Goal: Task Accomplishment & Management: Manage account settings

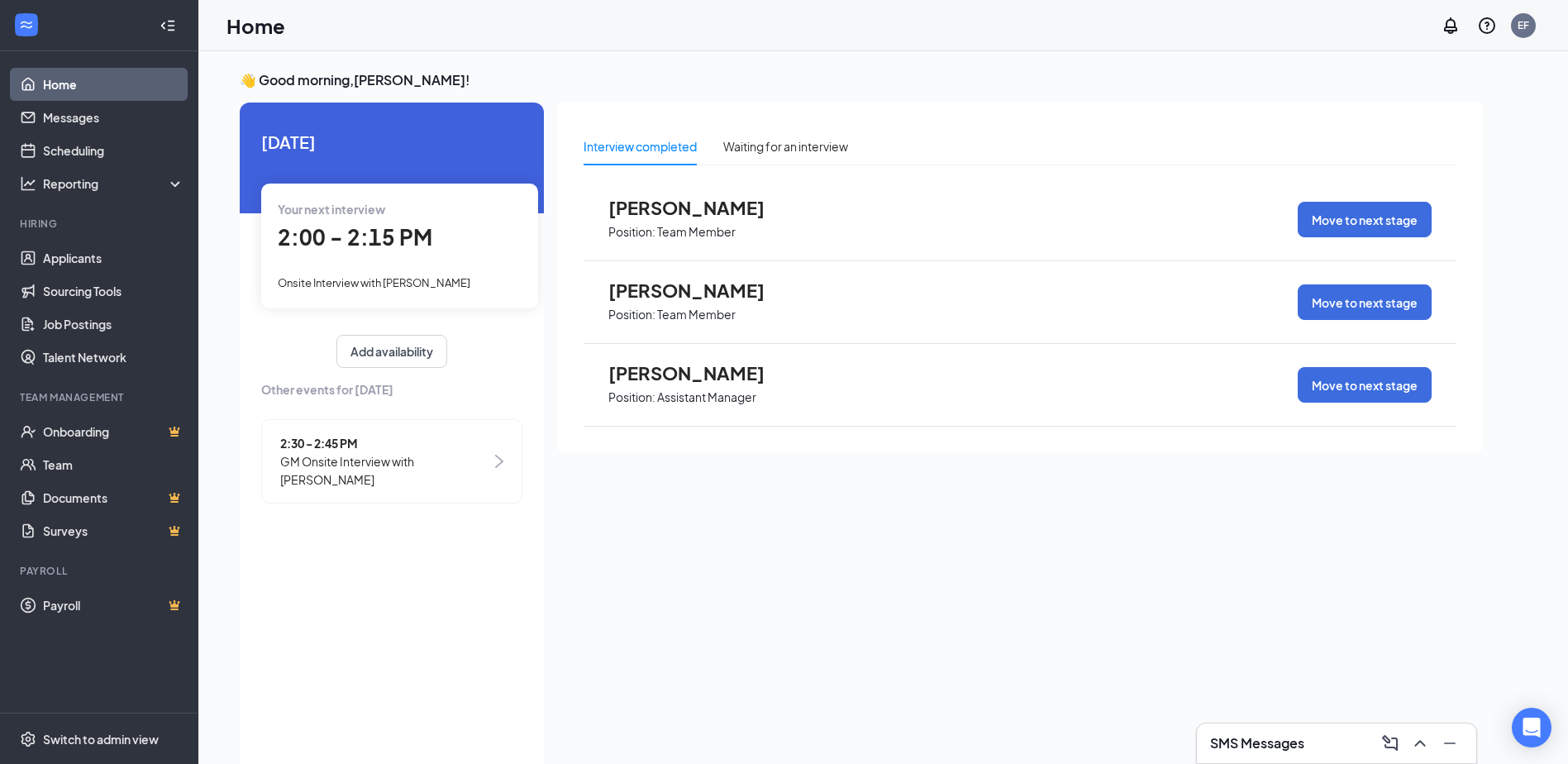
click at [488, 450] on span "2:30 - 2:45 PM" at bounding box center [385, 443] width 211 height 18
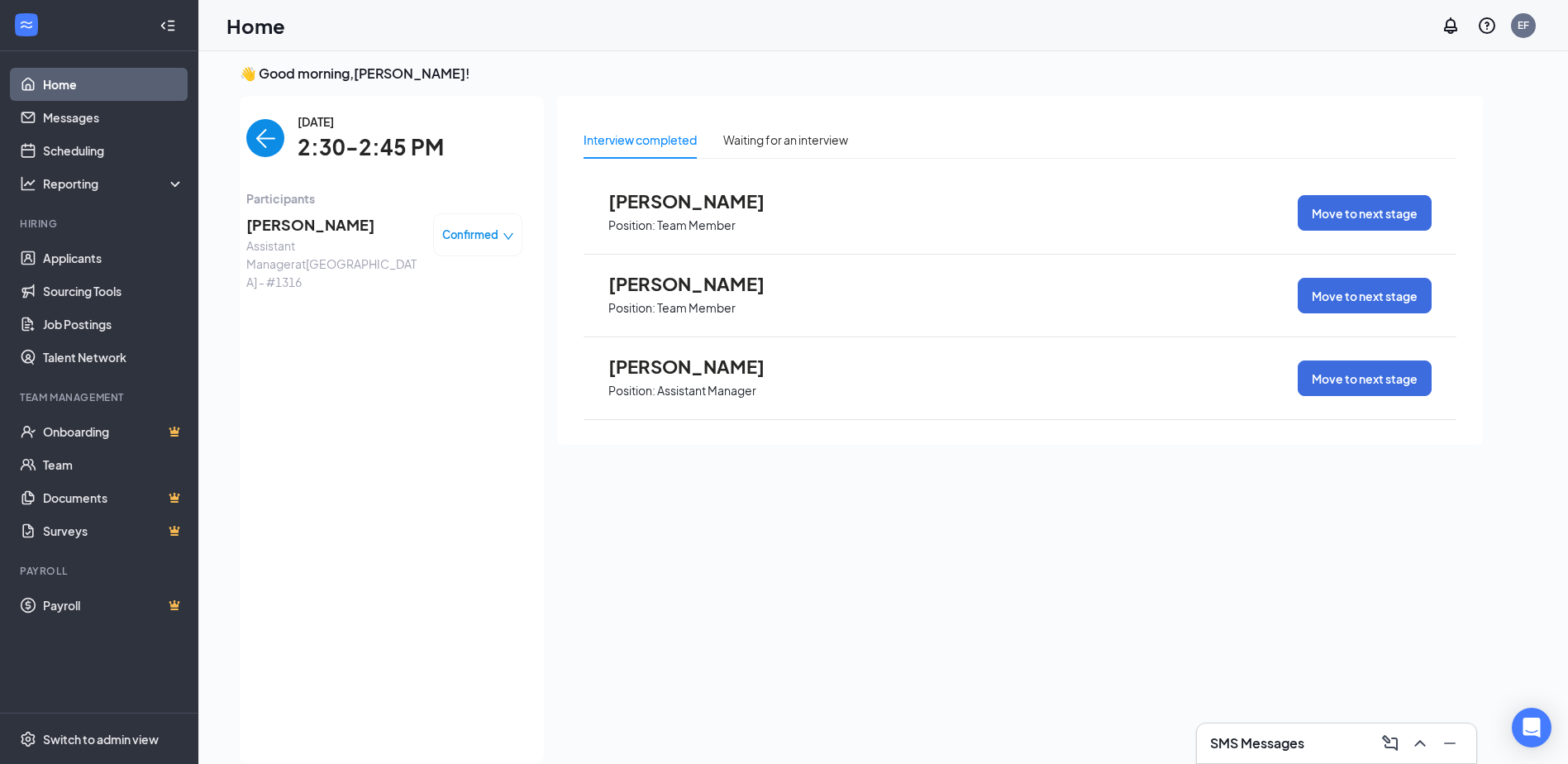
click at [487, 224] on div "Confirmed" at bounding box center [478, 235] width 89 height 43
click at [497, 236] on span "Confirmed" at bounding box center [470, 234] width 56 height 16
click at [444, 334] on span "Mark as no-show" at bounding box center [433, 338] width 92 height 18
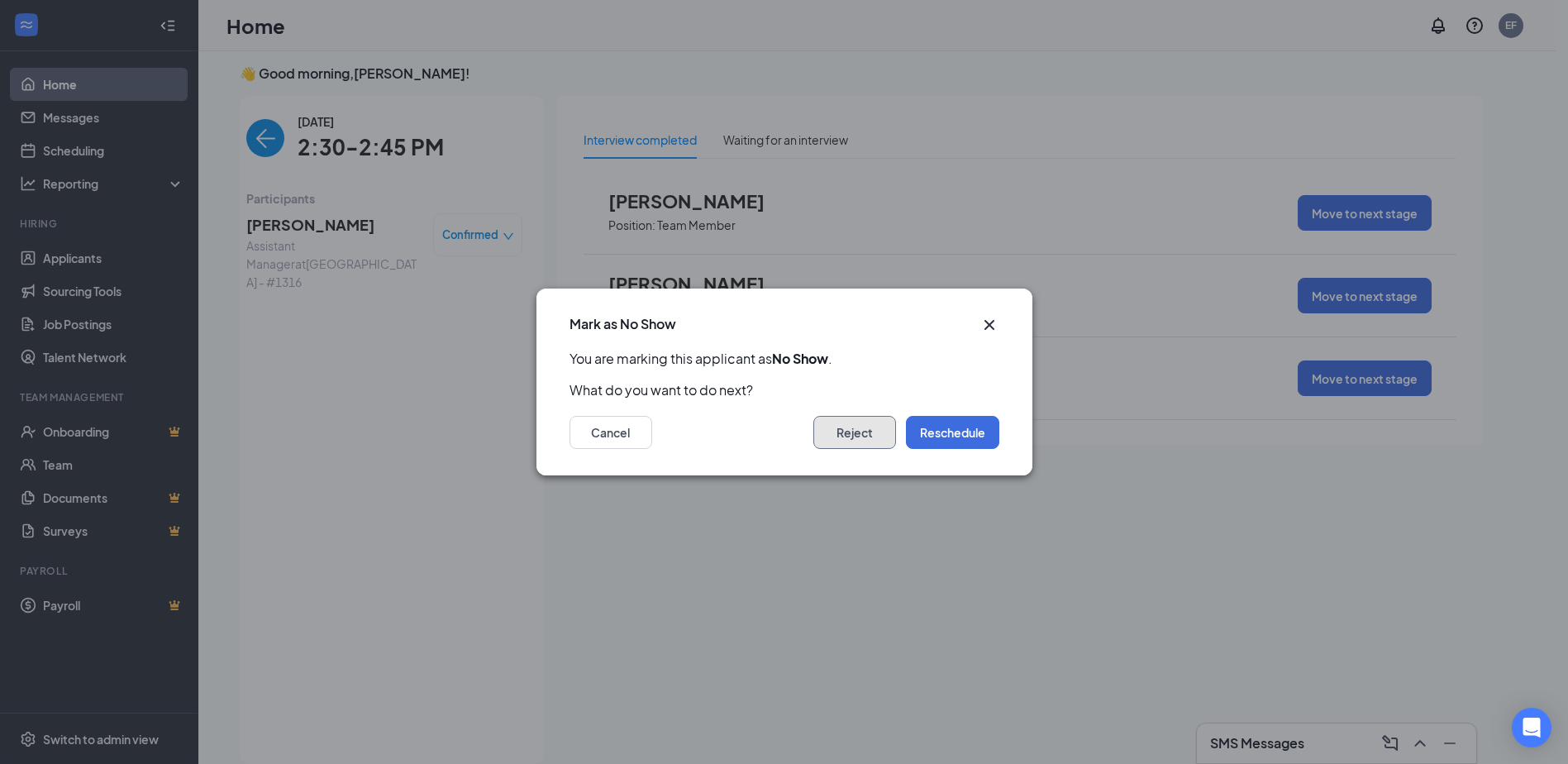
click at [848, 427] on button "Reject" at bounding box center [854, 432] width 82 height 33
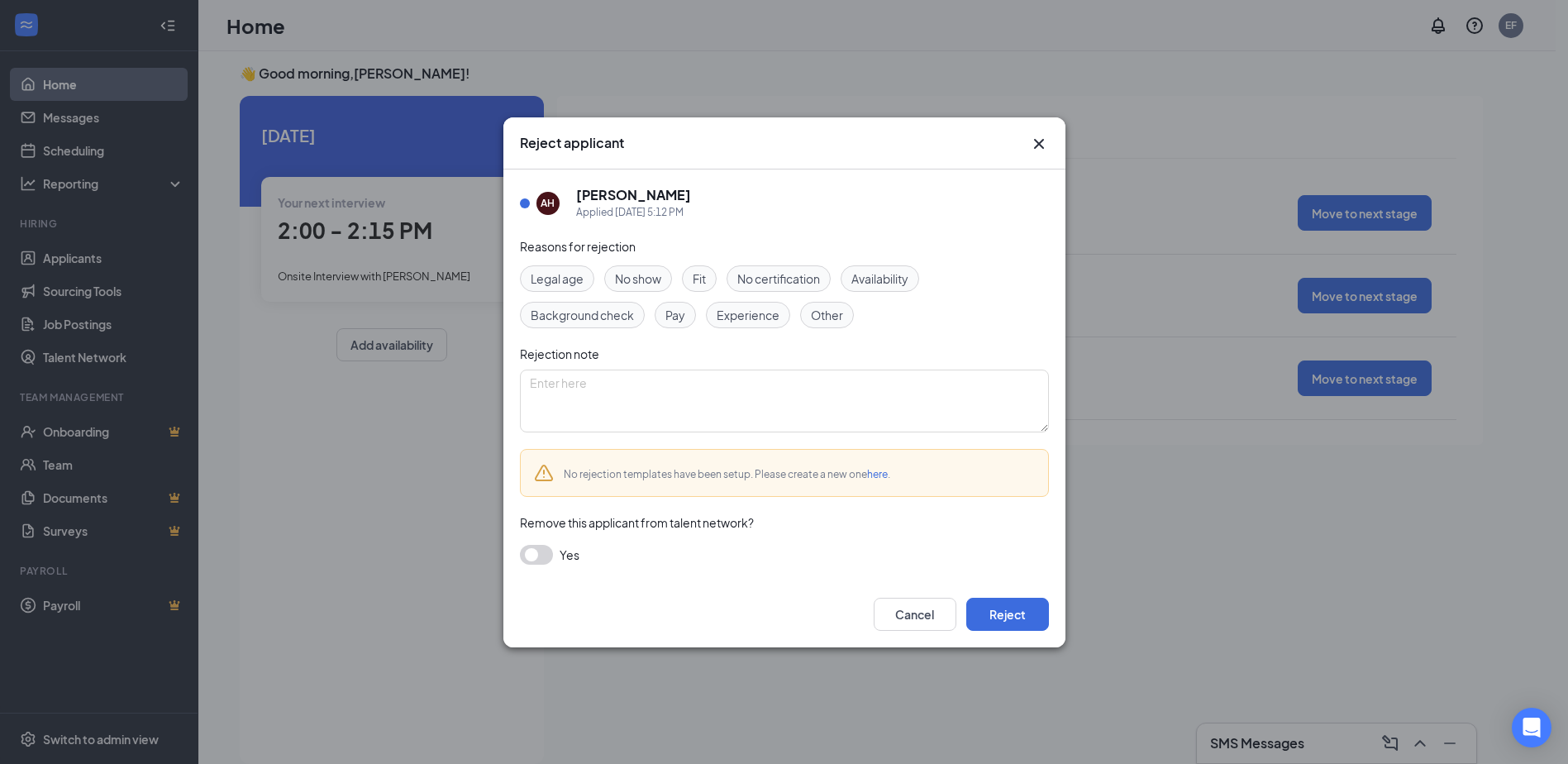
click at [649, 276] on span "No show" at bounding box center [637, 278] width 46 height 18
click at [648, 395] on textarea at bounding box center [784, 401] width 529 height 63
type textarea "No show"
click at [1011, 609] on button "Reject" at bounding box center [1007, 614] width 82 height 33
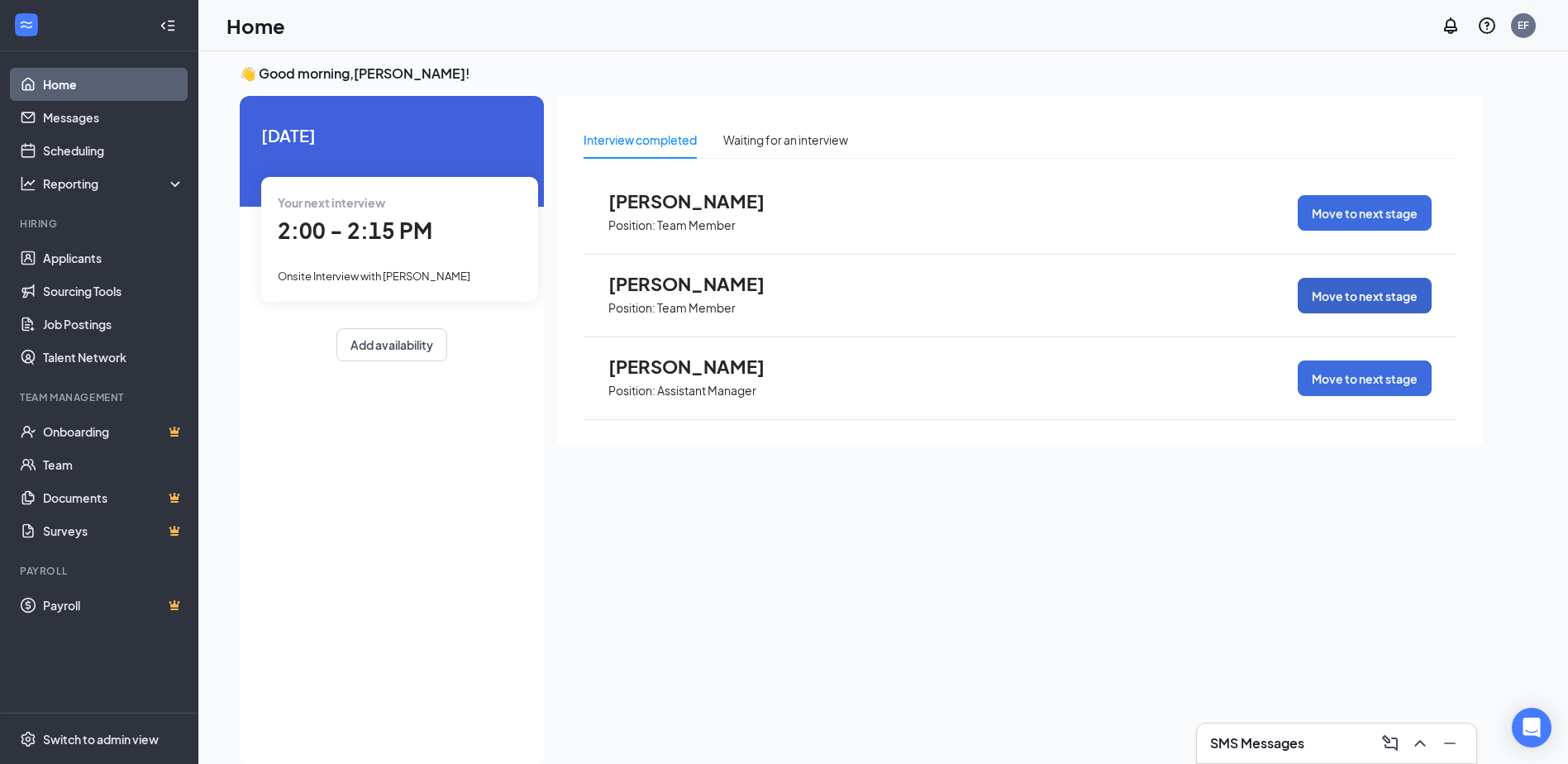
click at [1388, 298] on button "Move to next stage" at bounding box center [1365, 295] width 134 height 36
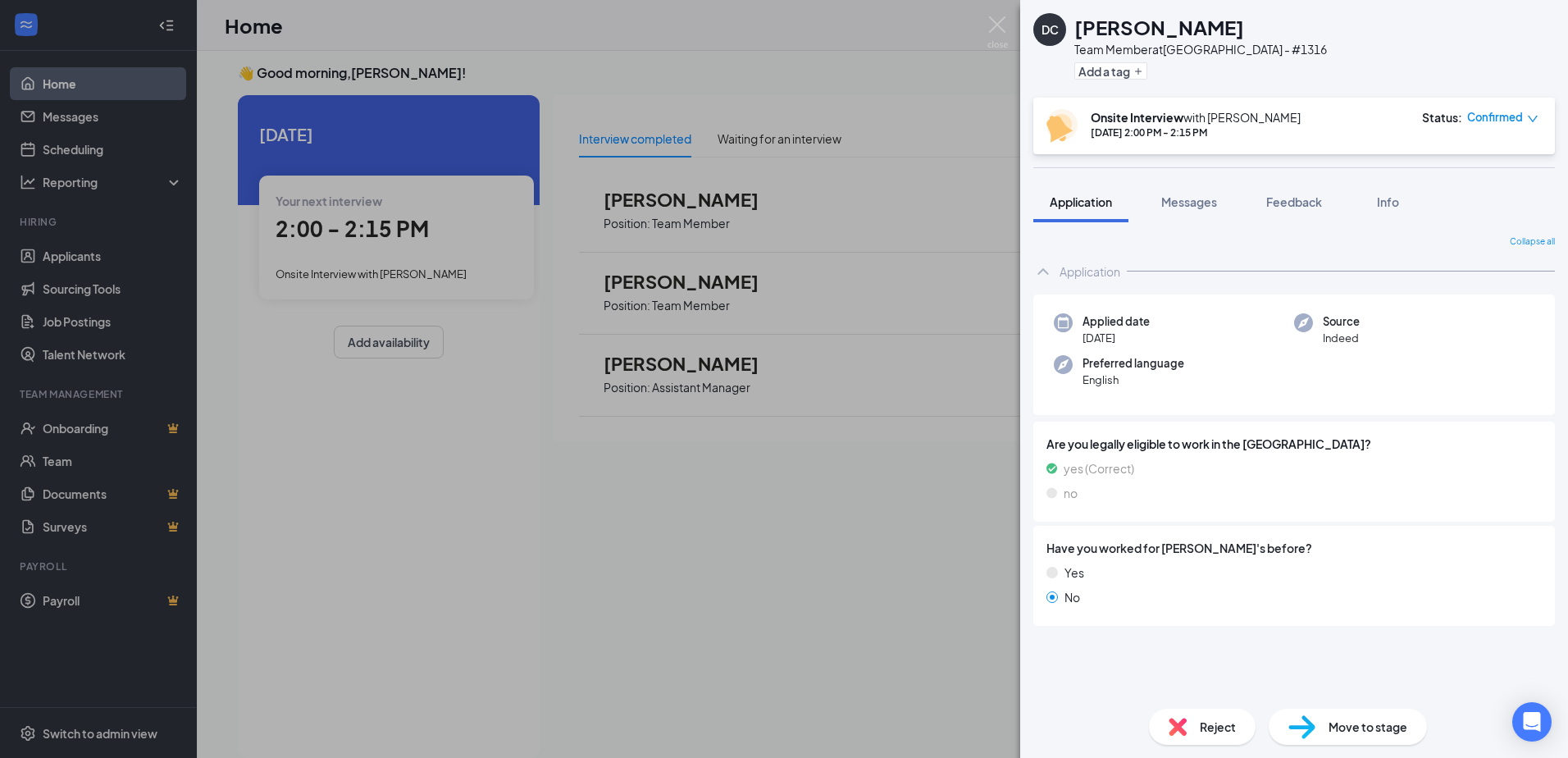
click at [1333, 724] on span "Move to stage" at bounding box center [1367, 726] width 78 height 18
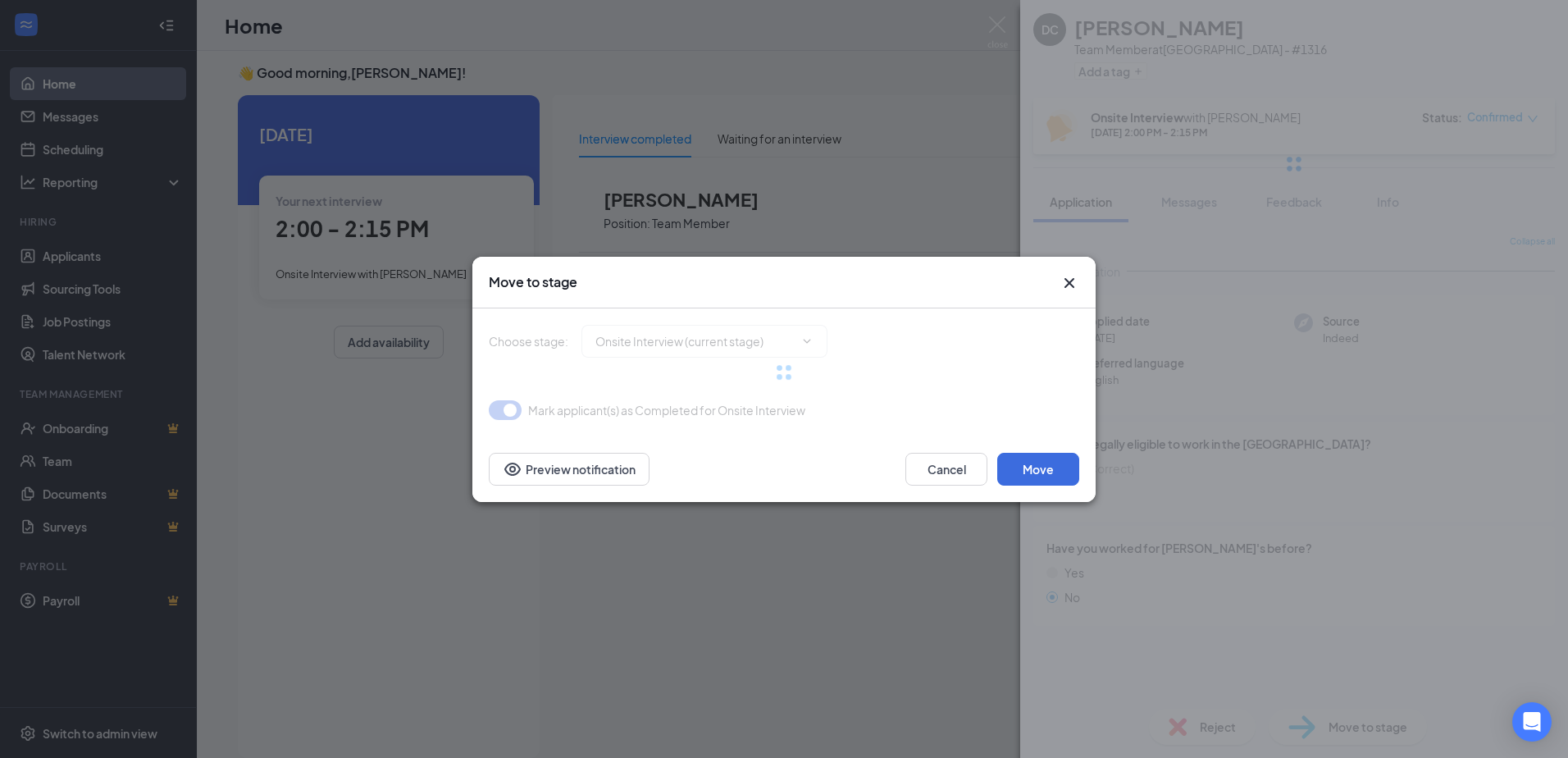
type input "Hiring Complete (final stage)"
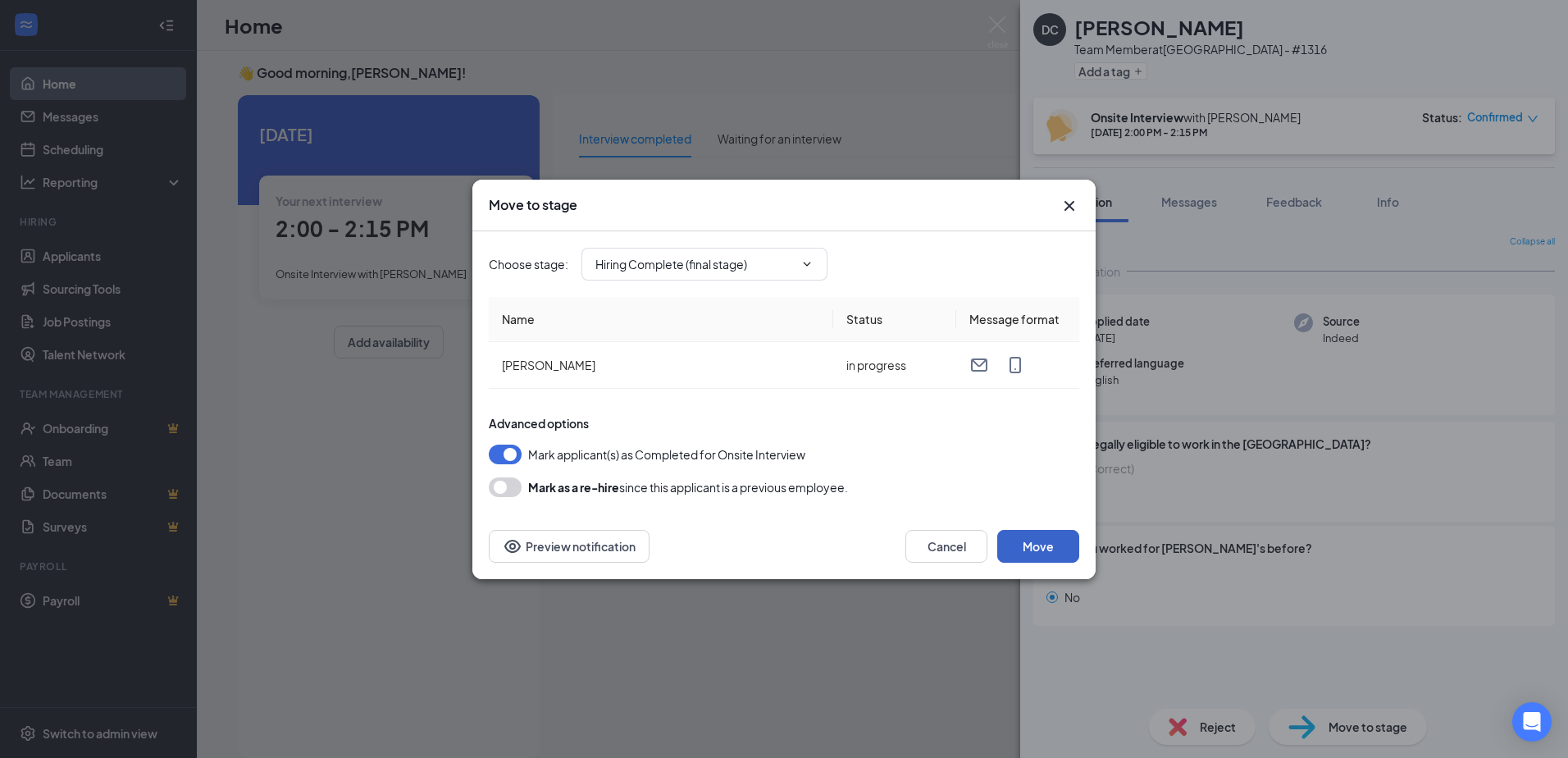
click at [1046, 542] on button "Move" at bounding box center [1038, 546] width 82 height 33
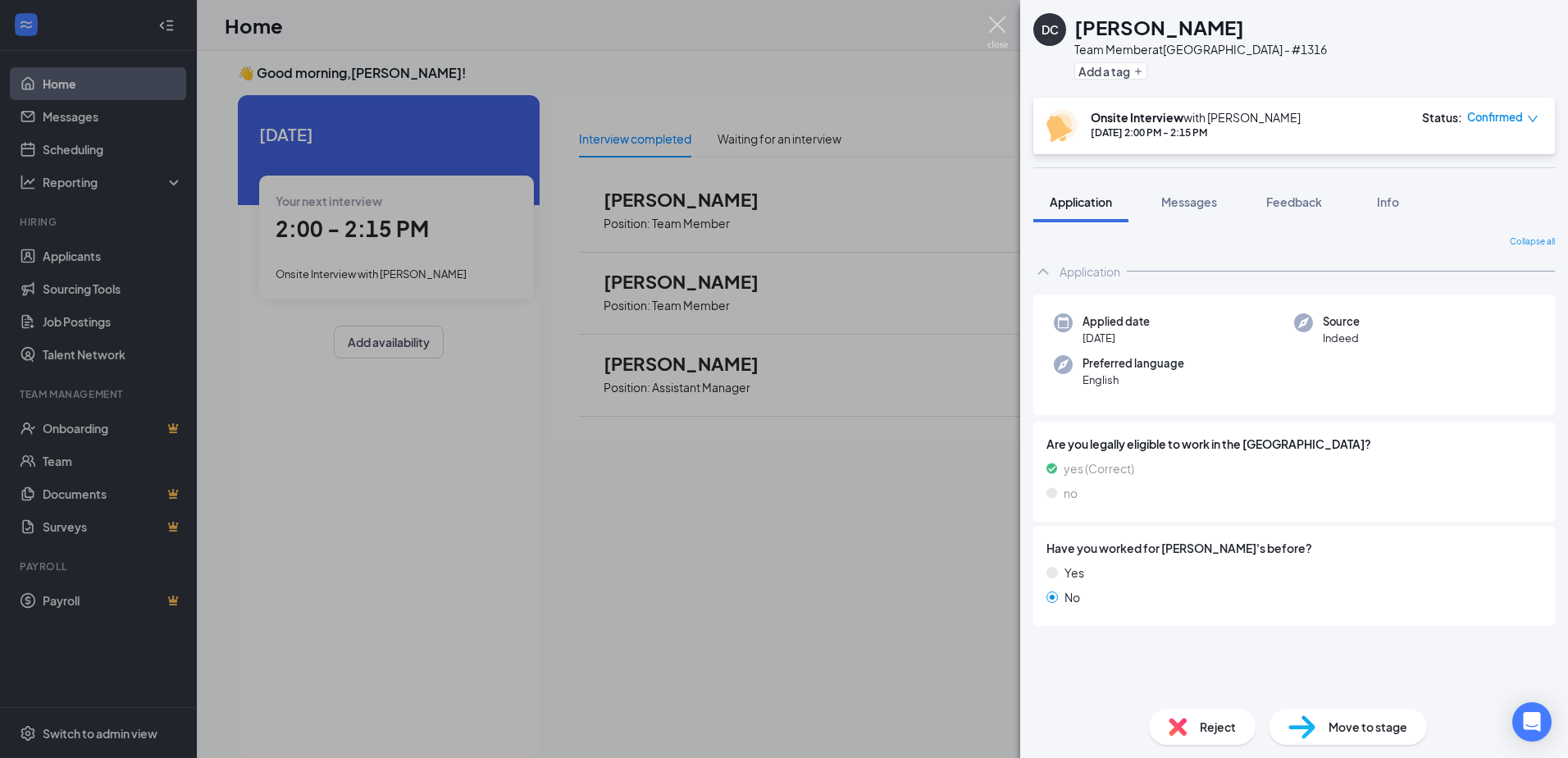
click at [987, 23] on img at bounding box center [997, 32] width 21 height 32
